Goal: Task Accomplishment & Management: Manage account settings

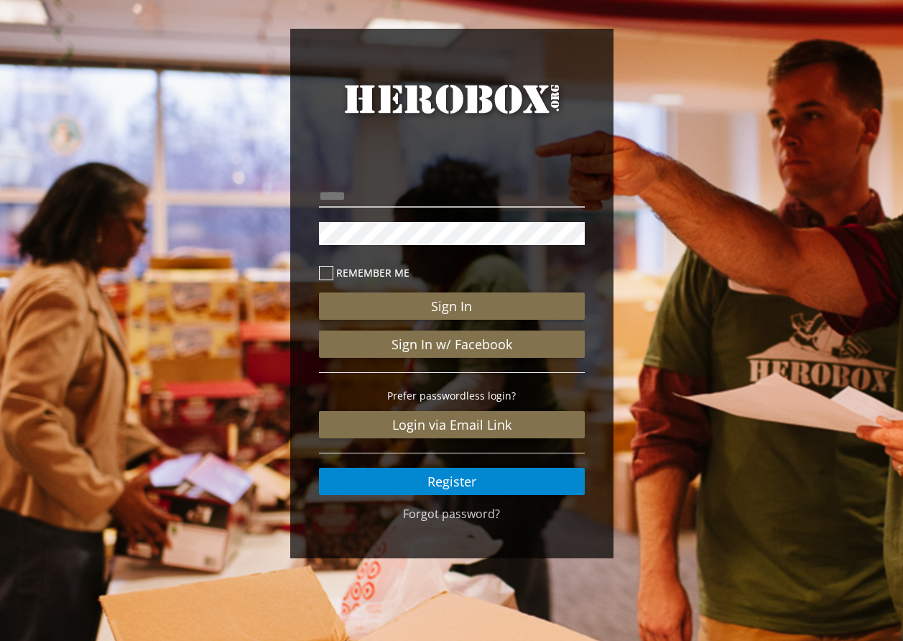
click at [361, 211] on div "Remember me Sign In Sign In w/ Facebook Prefer passwordless login? Login via Em…" at bounding box center [452, 338] width 266 height 314
click at [356, 200] on input "email" at bounding box center [452, 196] width 266 height 23
type input "**********"
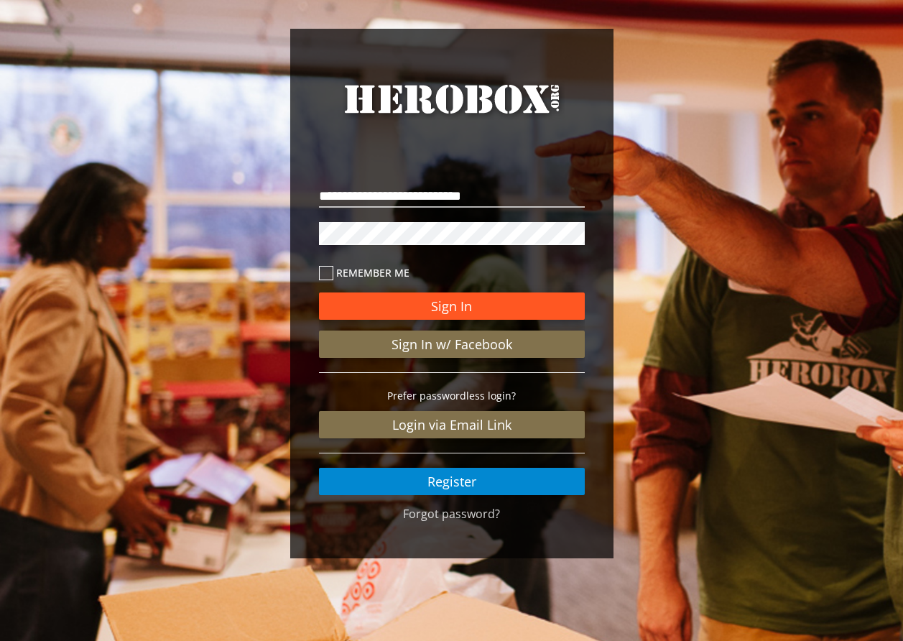
click at [454, 309] on button "Sign In" at bounding box center [452, 305] width 266 height 27
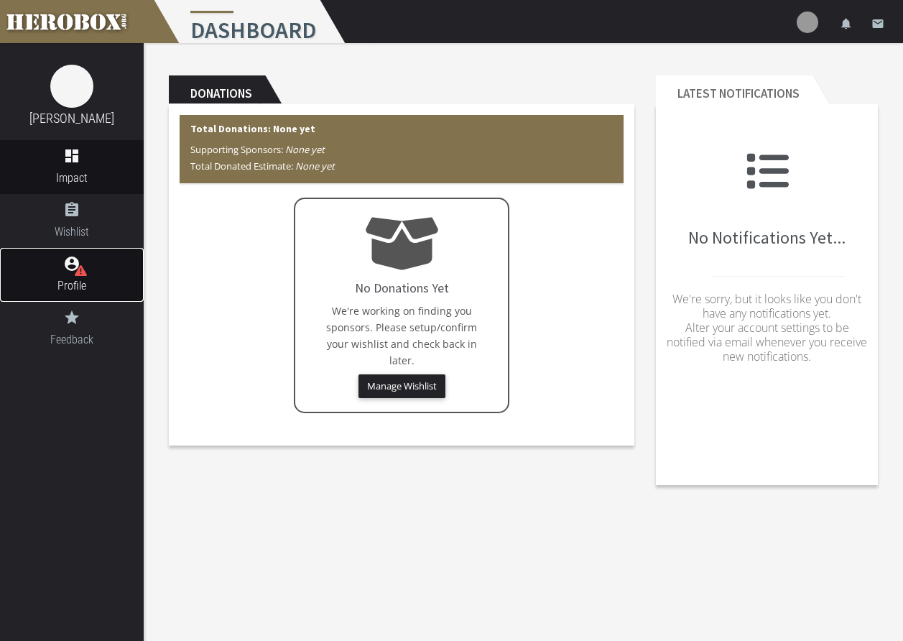
click at [80, 277] on span "Profile" at bounding box center [72, 286] width 144 height 18
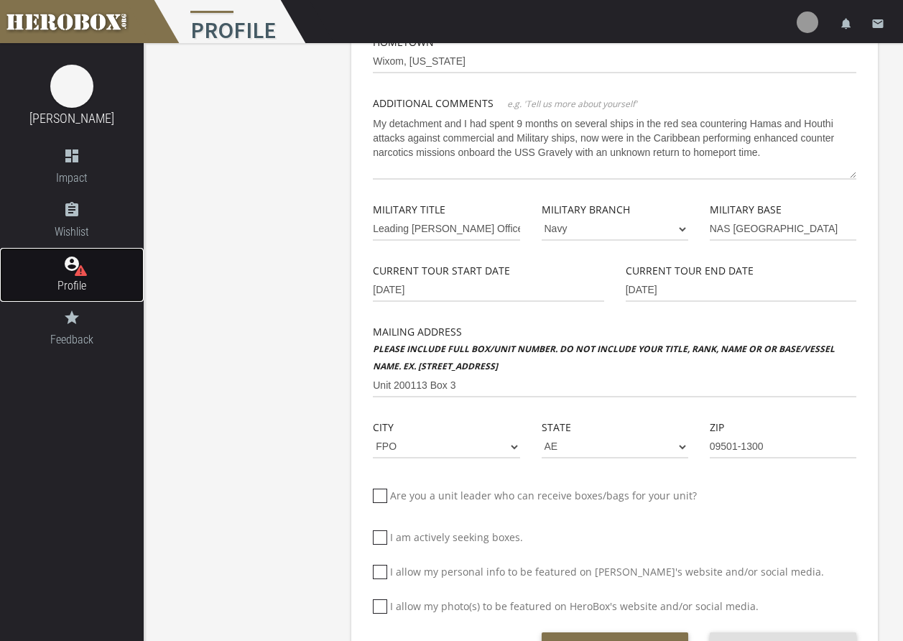
scroll to position [335, 0]
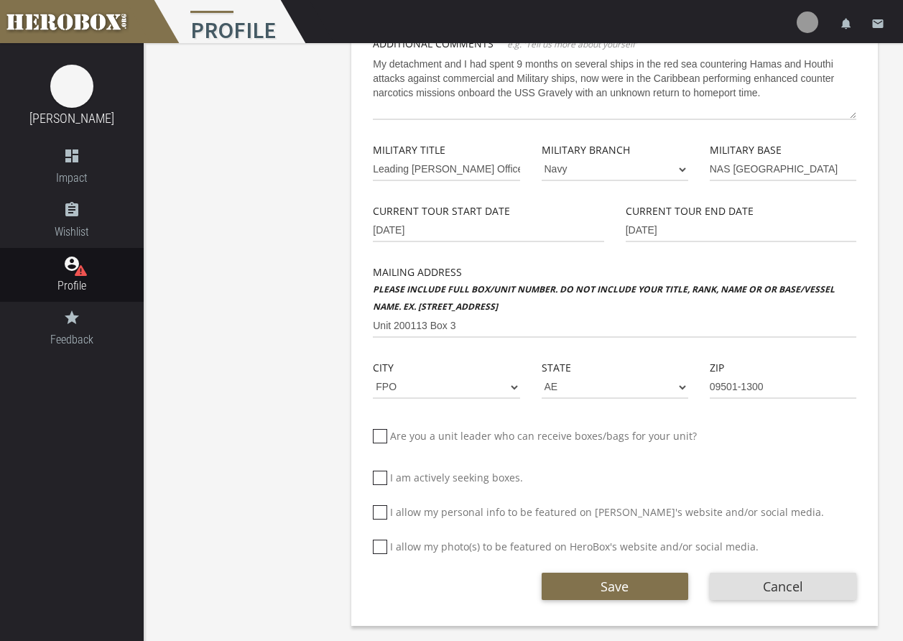
click at [379, 433] on icon at bounding box center [380, 436] width 14 height 14
click at [379, 433] on input "Are you a unit leader who can receive boxes/bags for your unit?" at bounding box center [377, 441] width 9 height 23
checkbox input "****"
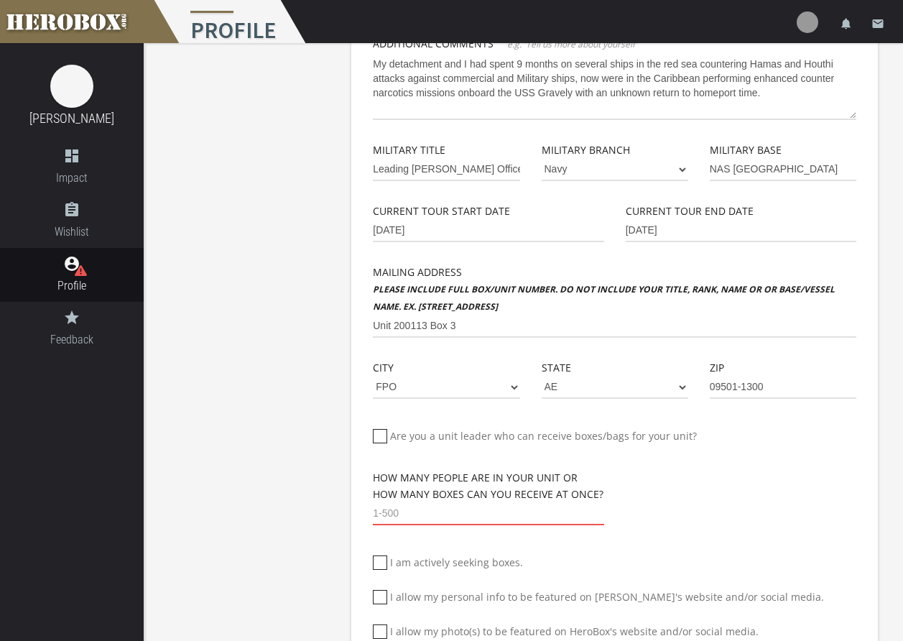
click at [422, 515] on input "number" at bounding box center [488, 513] width 231 height 23
type input "30"
click at [264, 461] on div "[PERSON_NAME] Deployed Service Member Basic Info Profile Image First Name [PERS…" at bounding box center [524, 214] width 760 height 1013
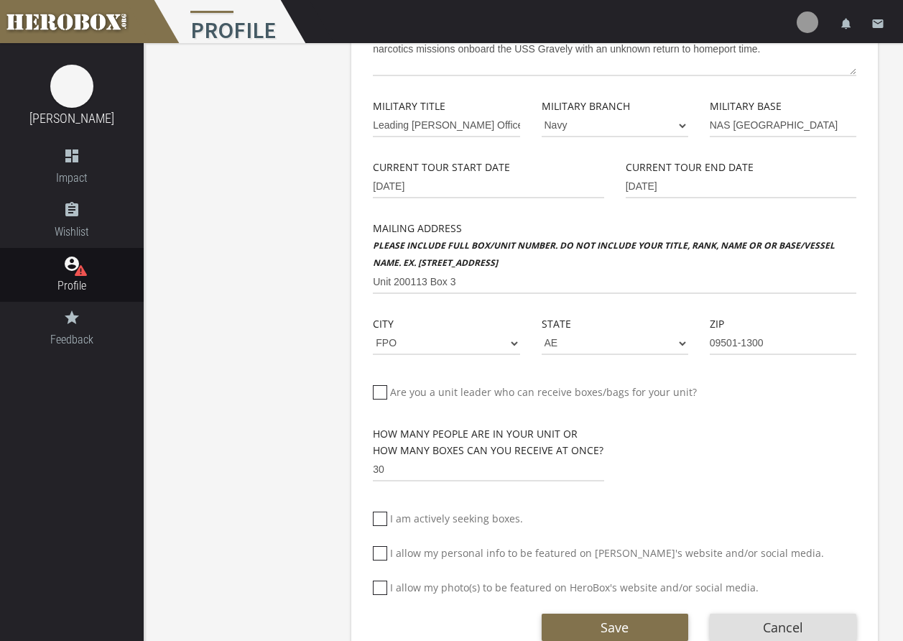
scroll to position [420, 0]
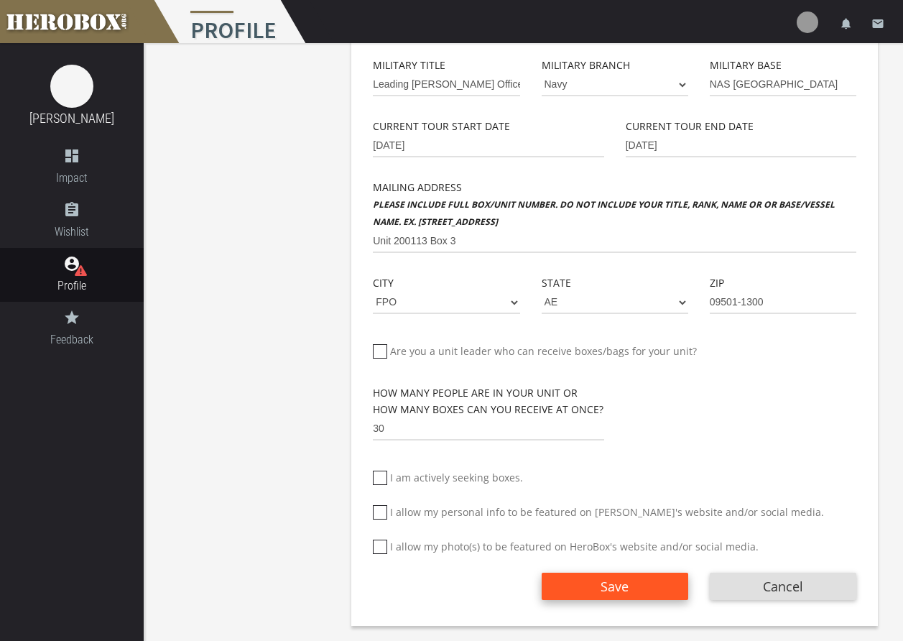
click at [616, 587] on span "Save" at bounding box center [615, 586] width 28 height 17
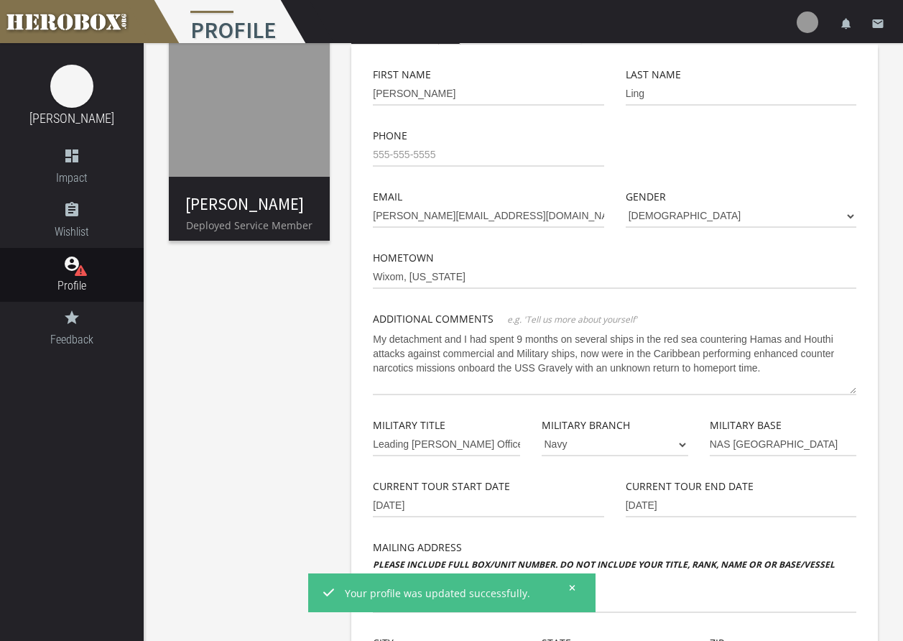
scroll to position [0, 0]
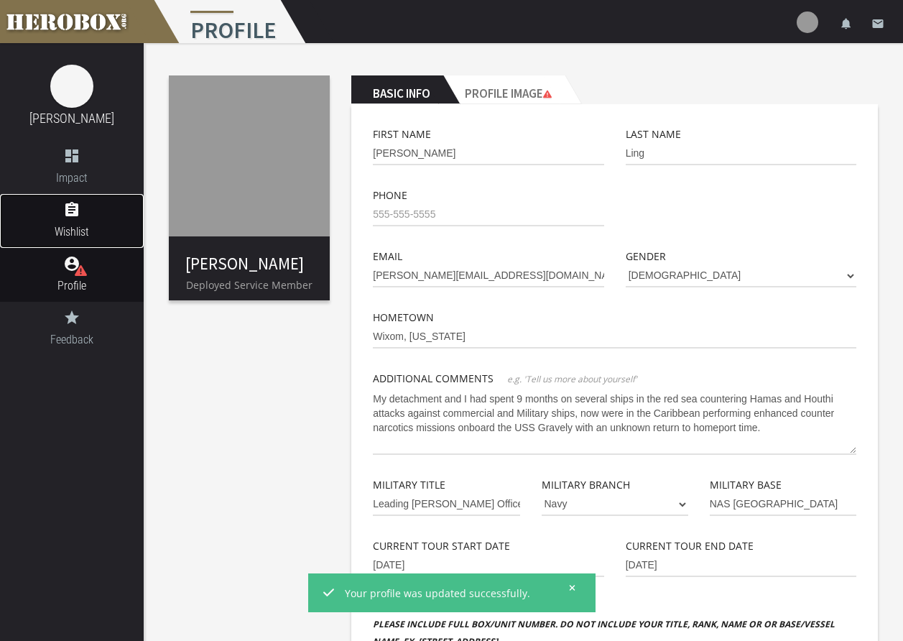
click at [75, 231] on span "Wishlist" at bounding box center [72, 232] width 144 height 18
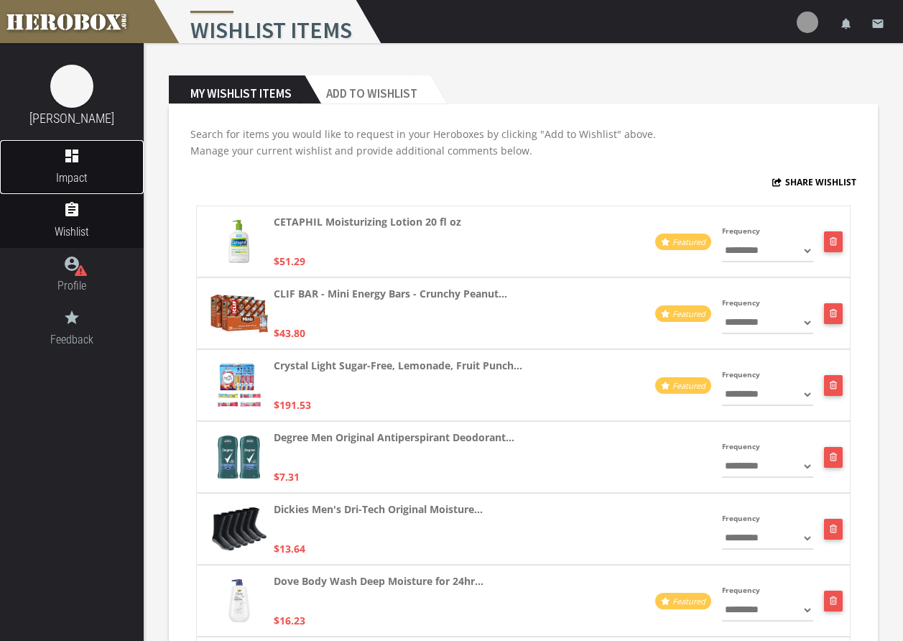
click at [73, 157] on icon "dashboard" at bounding box center [72, 155] width 144 height 17
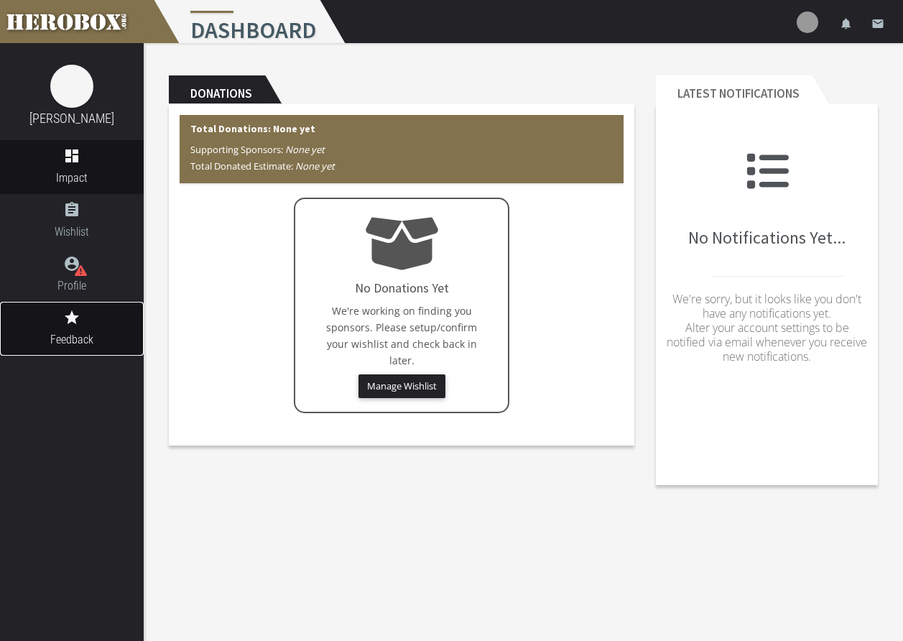
click at [89, 336] on span "Feedback" at bounding box center [72, 340] width 144 height 18
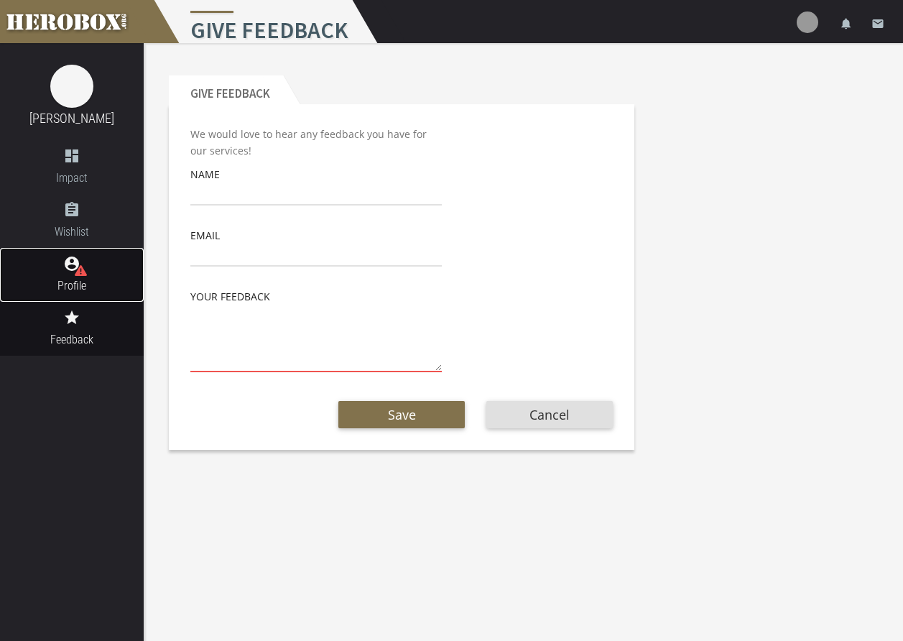
click at [83, 277] on span "Profile" at bounding box center [72, 286] width 144 height 18
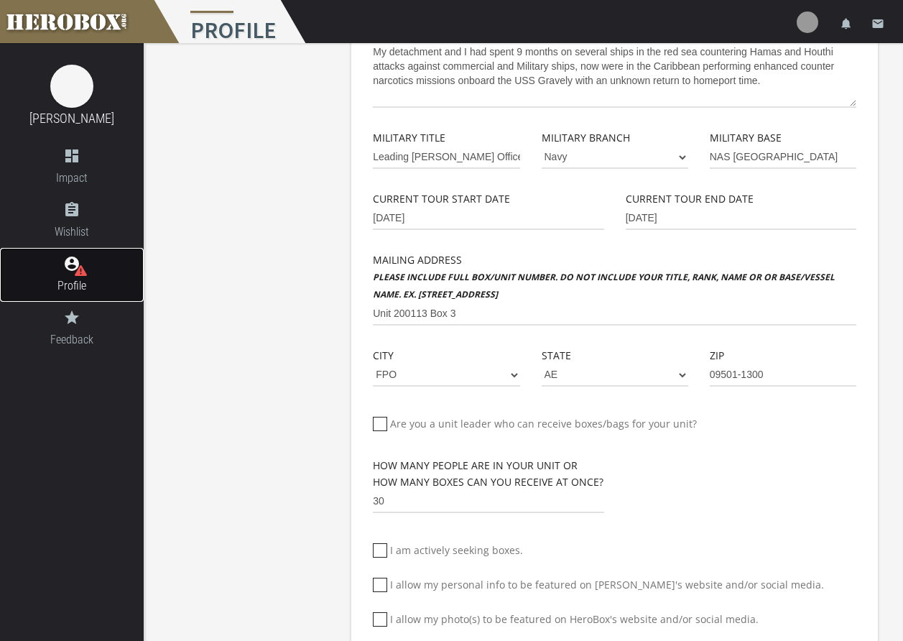
scroll to position [420, 0]
